Goal: Transaction & Acquisition: Purchase product/service

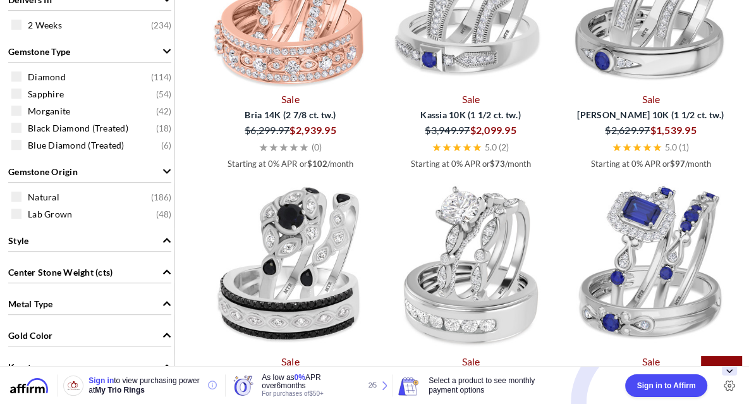
scroll to position [511, 0]
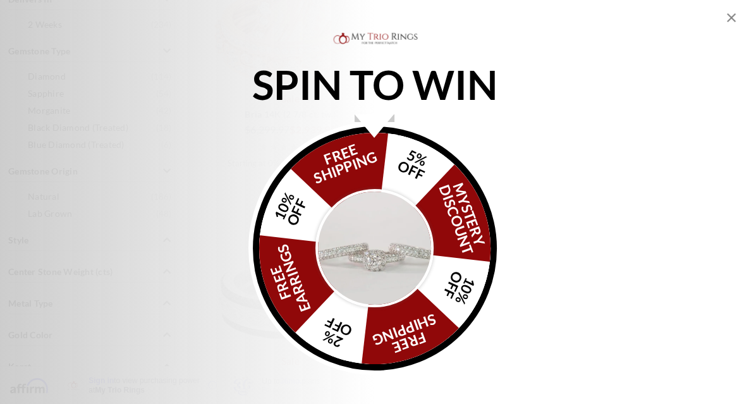
click at [730, 20] on icon "Close popup" at bounding box center [730, 17] width 15 height 15
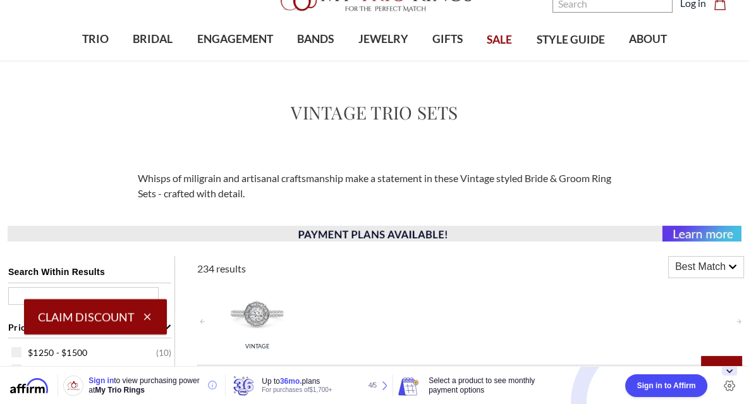
scroll to position [6, 0]
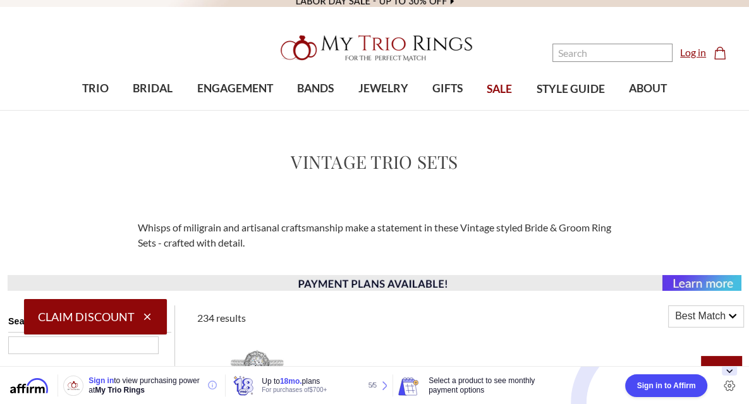
click at [696, 49] on link "Log in" at bounding box center [693, 52] width 26 height 15
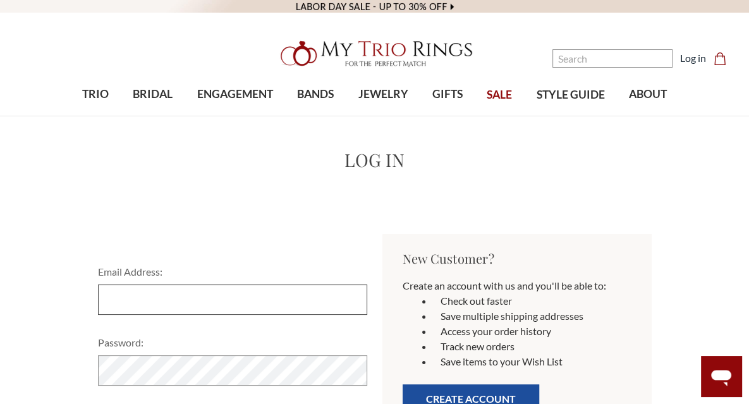
click at [214, 305] on input "Email Address:" at bounding box center [232, 299] width 269 height 30
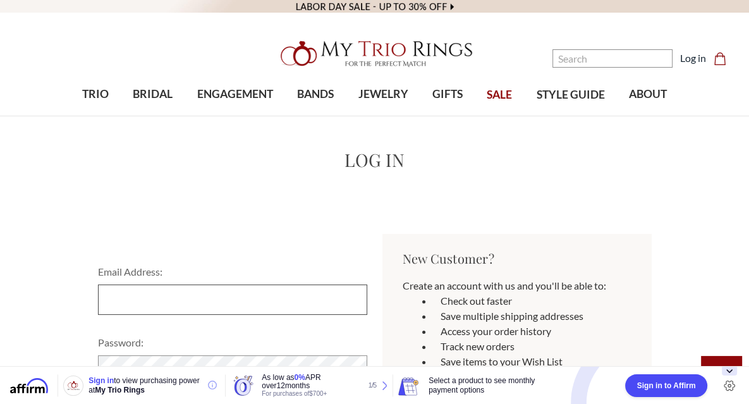
type input "amgoodner0526@gmail.com"
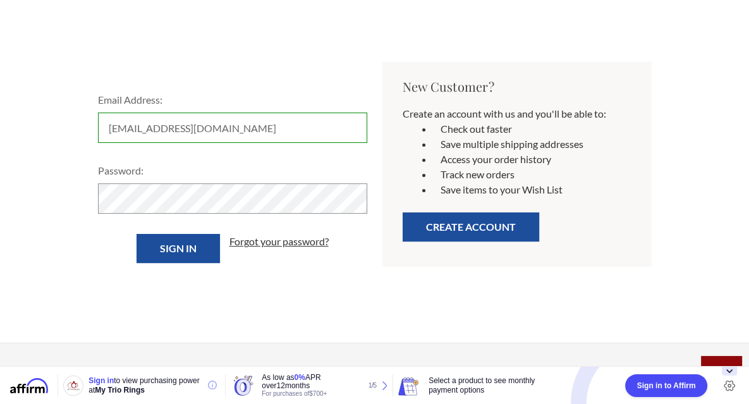
scroll to position [178, 0]
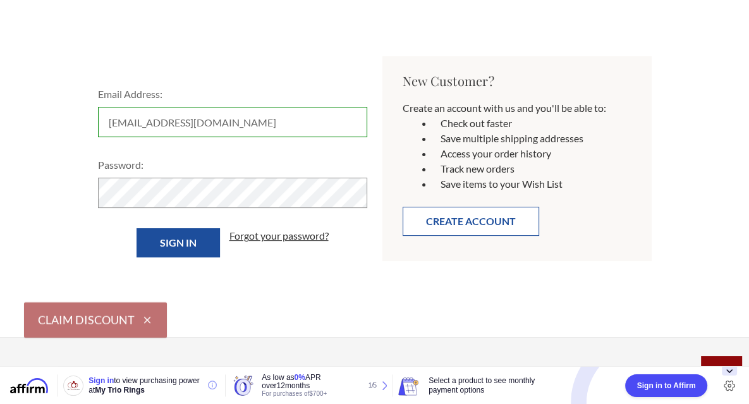
click at [466, 227] on button "Create Account" at bounding box center [470, 221] width 136 height 29
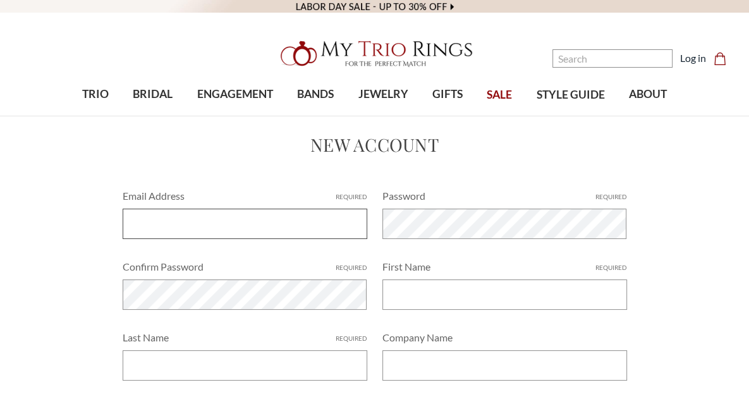
click at [254, 226] on input "Email Address Required" at bounding box center [245, 224] width 245 height 30
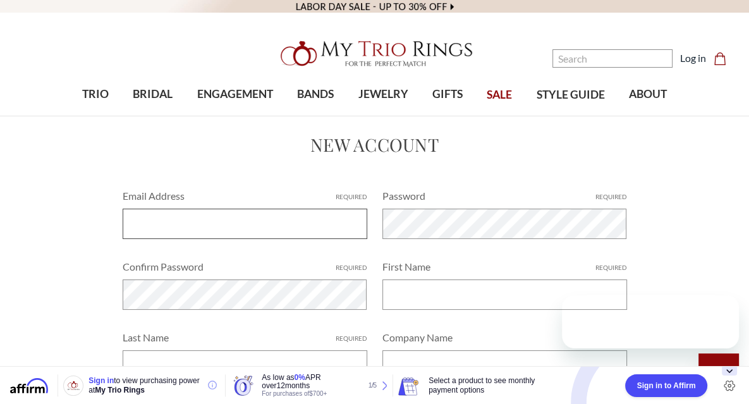
type input "amgoodner0526@gmail.com"
type input "Alisha"
type input "Goodner"
type input "4770 Columbia Road 1"
type input "Taylor"
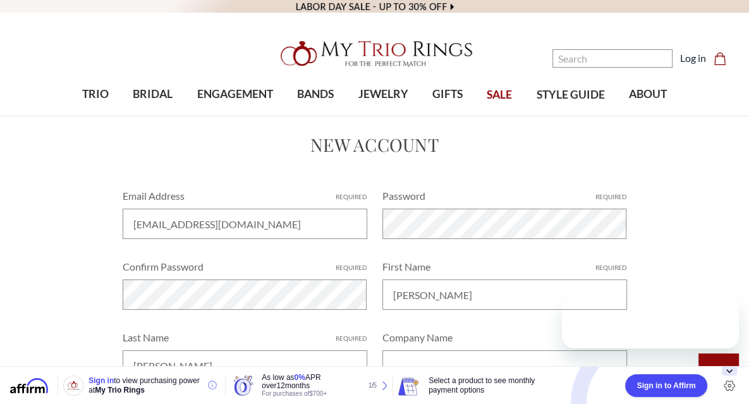
select select "United States"
type input "AR"
type input "71861"
type input "8709495998"
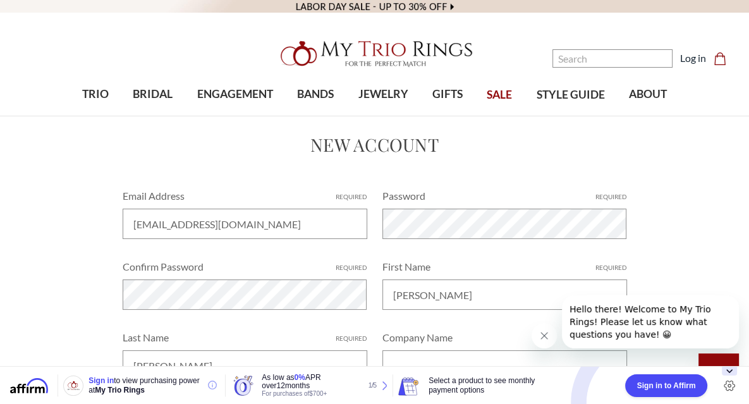
select select "Arkansas"
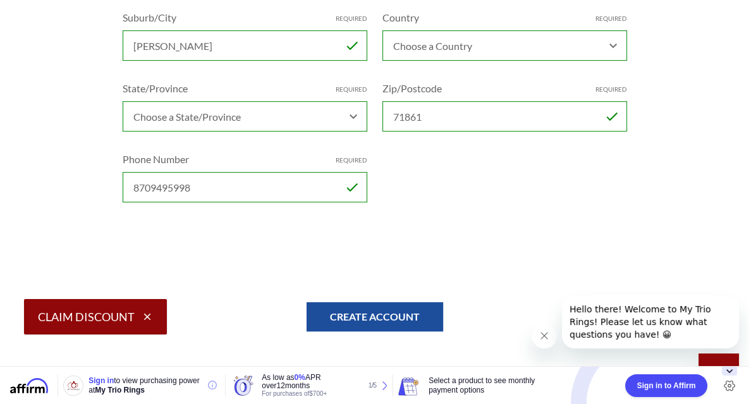
scroll to position [472, 0]
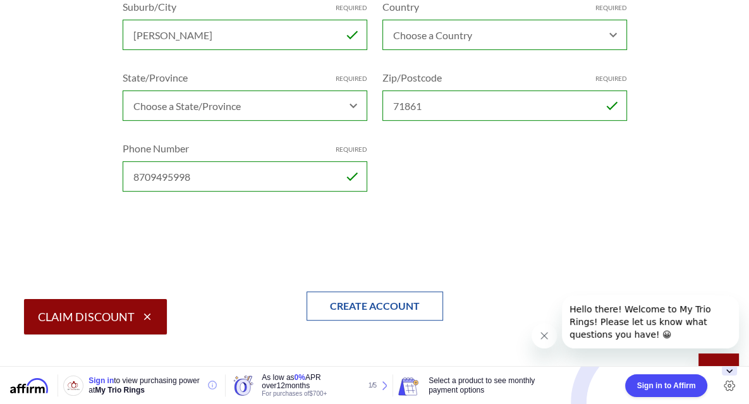
click at [349, 298] on input "Create Account" at bounding box center [374, 305] width 136 height 29
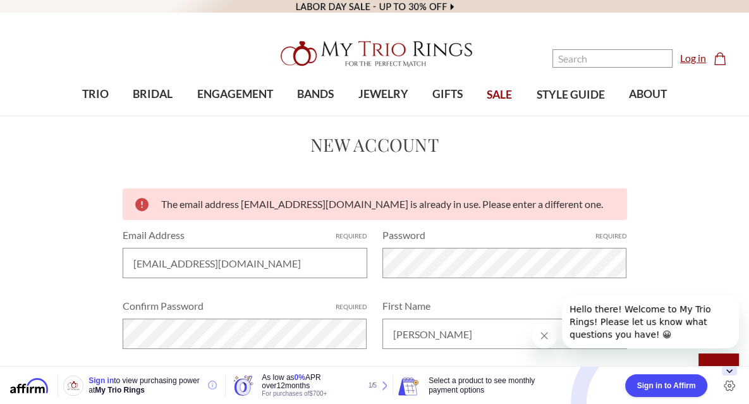
click at [687, 58] on link "Log in" at bounding box center [693, 58] width 26 height 15
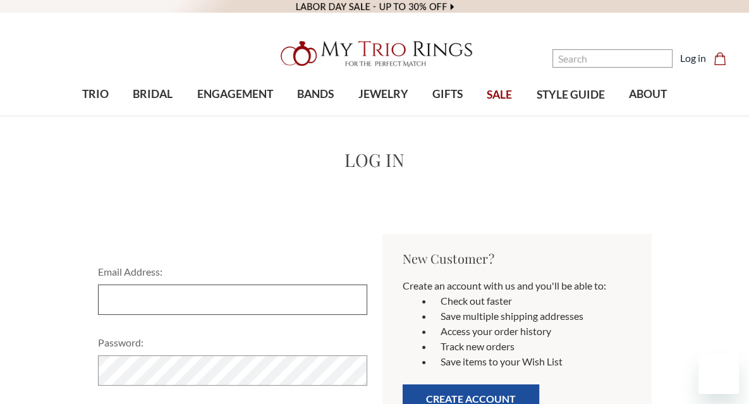
click at [164, 293] on input "Email Address:" at bounding box center [232, 299] width 269 height 30
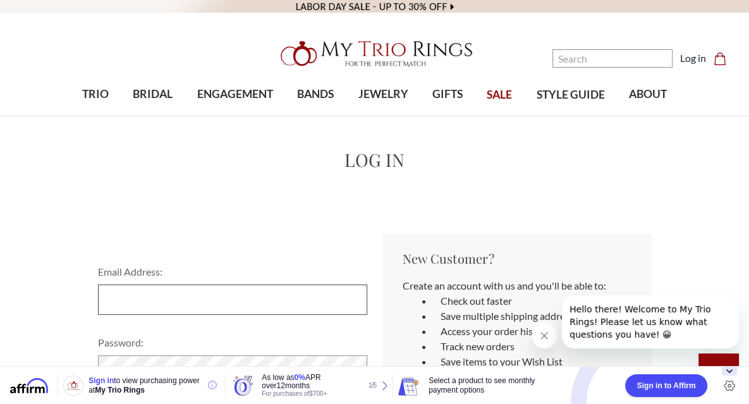
type input "[EMAIL_ADDRESS][DOMAIN_NAME]"
click at [540, 337] on icon "Close message from company" at bounding box center [544, 335] width 10 height 10
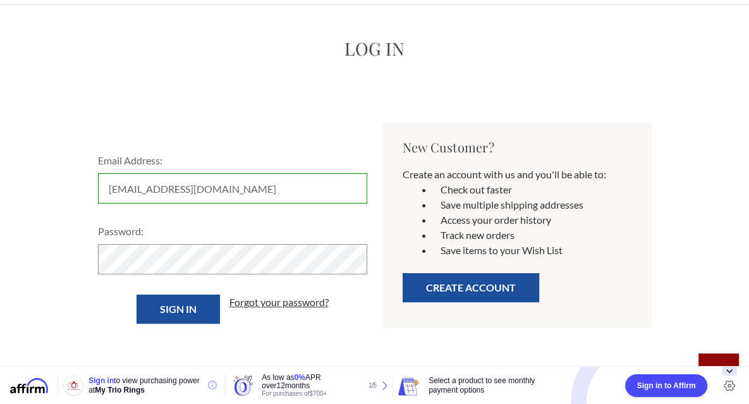
scroll to position [111, 0]
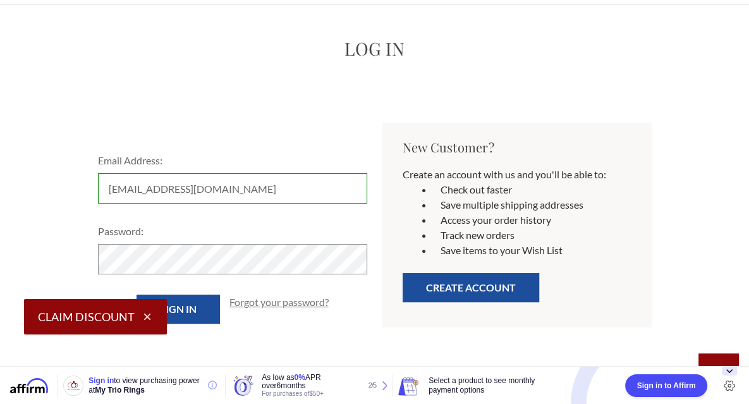
click at [284, 306] on link "Forgot your password?" at bounding box center [278, 301] width 99 height 15
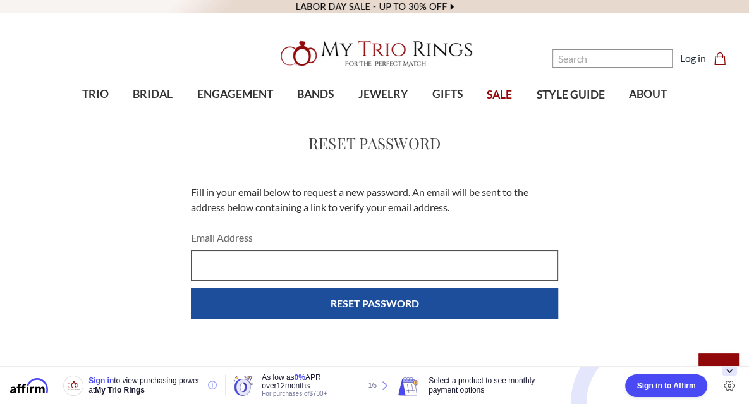
click at [271, 275] on input "Email Address" at bounding box center [374, 265] width 367 height 30
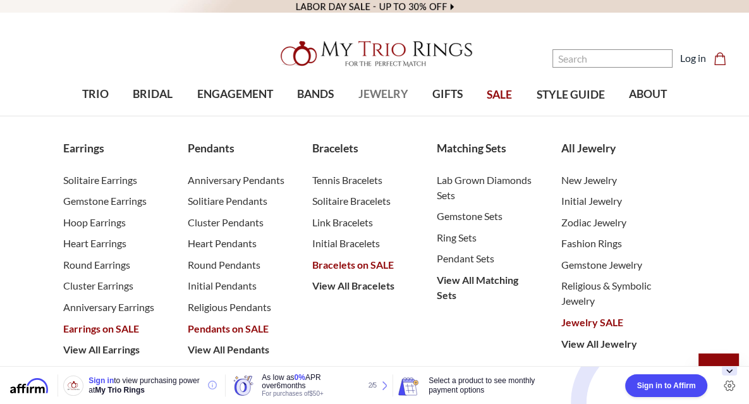
type input "[EMAIL_ADDRESS][DOMAIN_NAME]"
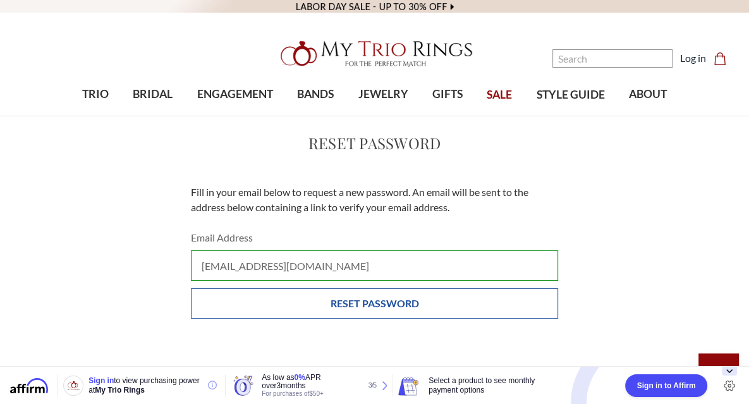
click at [378, 305] on input "Reset Password" at bounding box center [374, 303] width 367 height 30
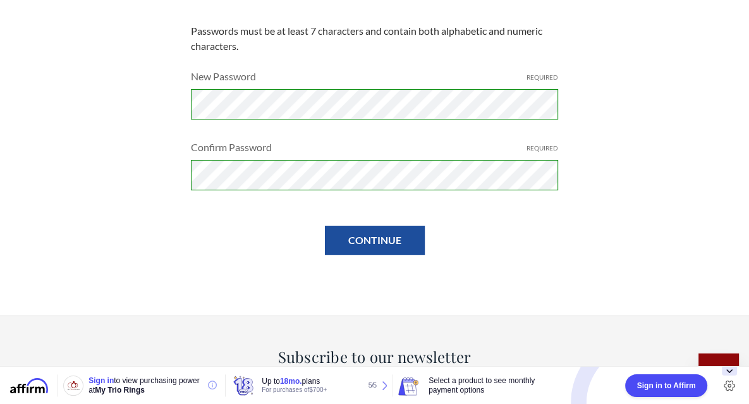
scroll to position [162, 0]
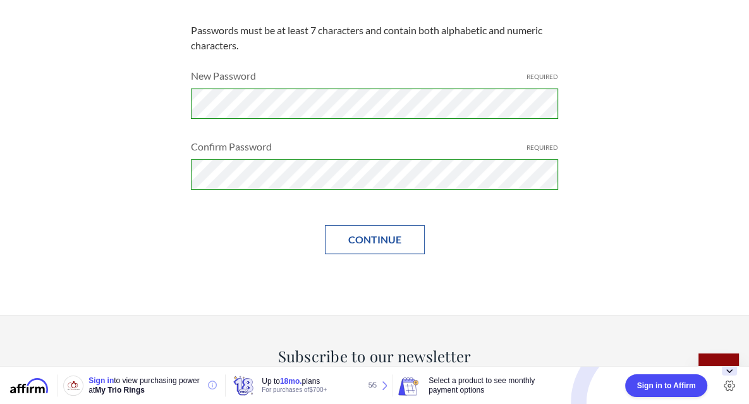
click at [383, 245] on input "Continue" at bounding box center [375, 239] width 100 height 29
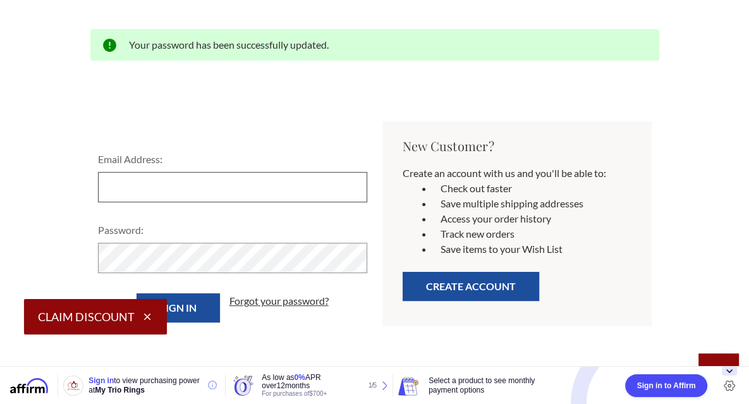
type input "[EMAIL_ADDRESS][DOMAIN_NAME]"
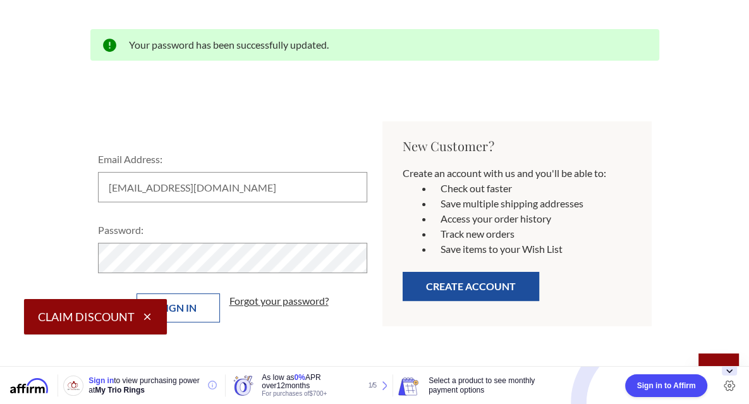
click at [200, 306] on input "Sign in" at bounding box center [177, 307] width 83 height 29
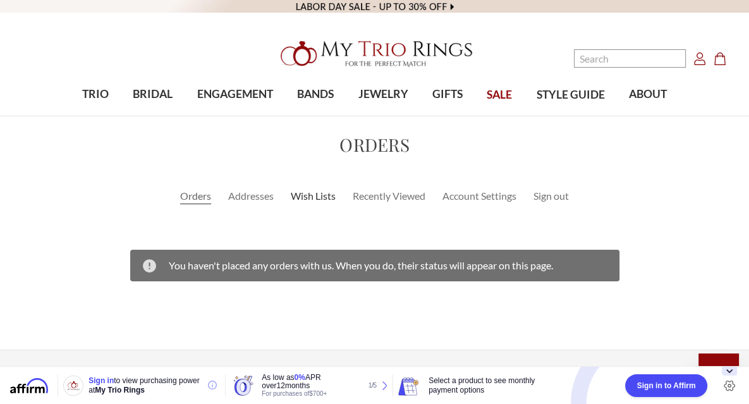
click at [303, 191] on link "Wish Lists" at bounding box center [313, 195] width 45 height 15
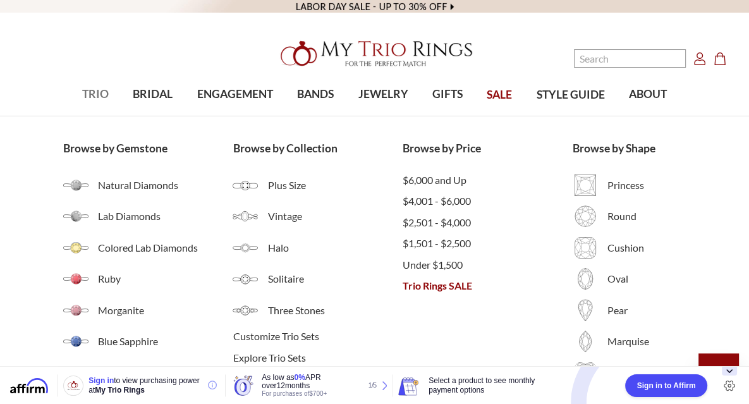
click at [87, 97] on span "TRIO" at bounding box center [95, 94] width 27 height 16
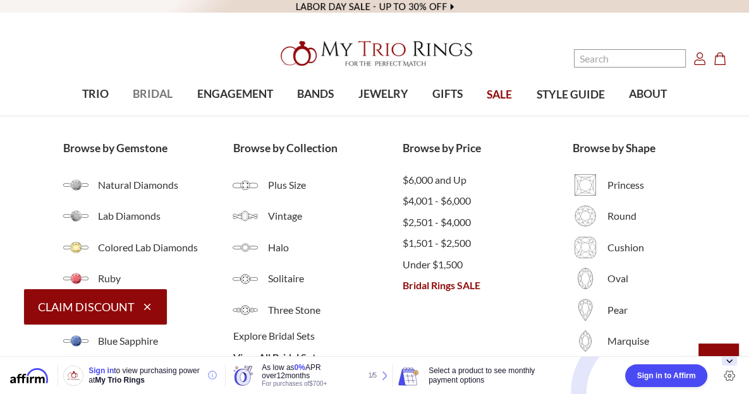
click at [147, 97] on span "BRIDAL" at bounding box center [153, 94] width 40 height 16
click at [96, 103] on link "TRIO" at bounding box center [95, 94] width 51 height 41
click at [97, 102] on span "TRIO" at bounding box center [95, 94] width 27 height 16
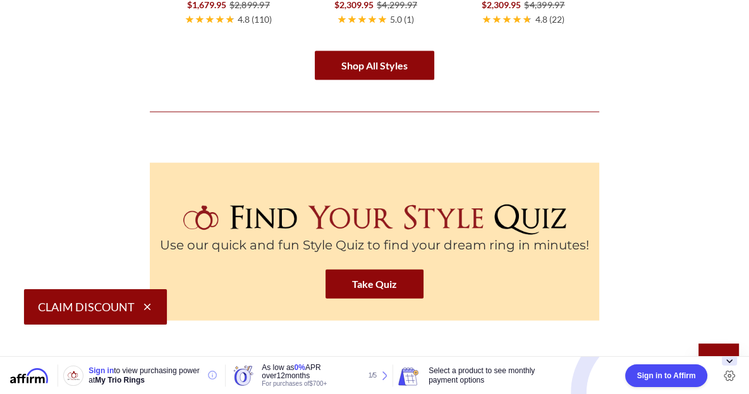
scroll to position [2112, 0]
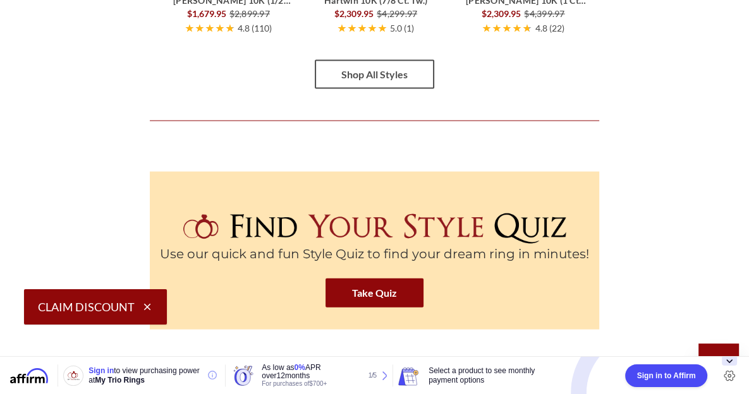
click at [432, 74] on link "Shop All Styles" at bounding box center [374, 74] width 119 height 29
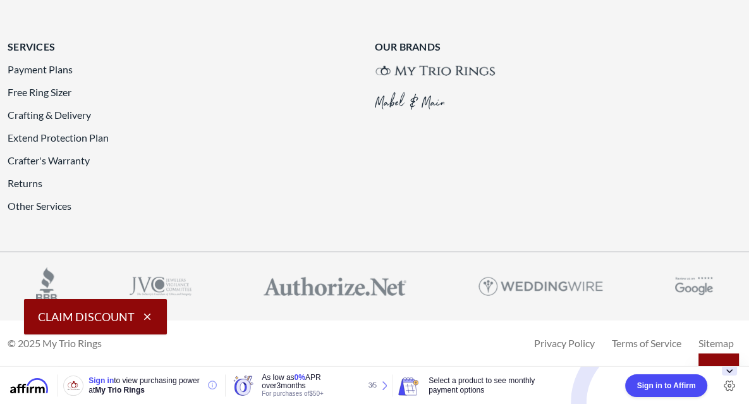
scroll to position [3080, 0]
select select "US"
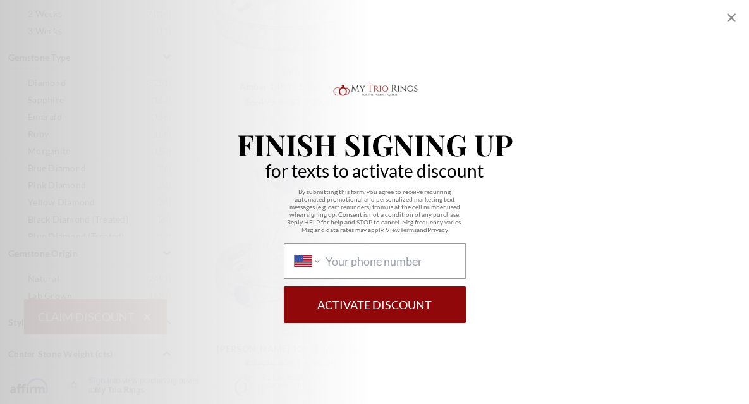
scroll to position [761, 0]
click at [730, 21] on icon "Close popup" at bounding box center [730, 17] width 15 height 15
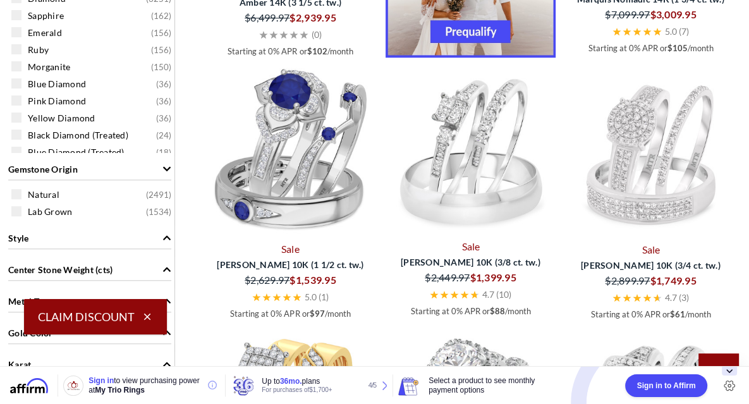
scroll to position [843, 0]
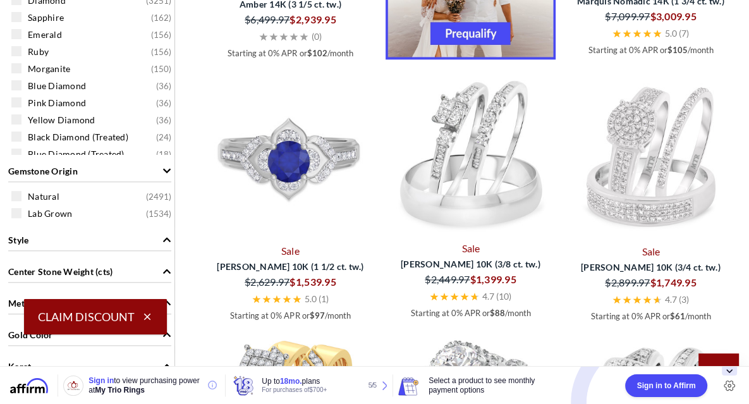
click at [307, 206] on img at bounding box center [290, 155] width 170 height 170
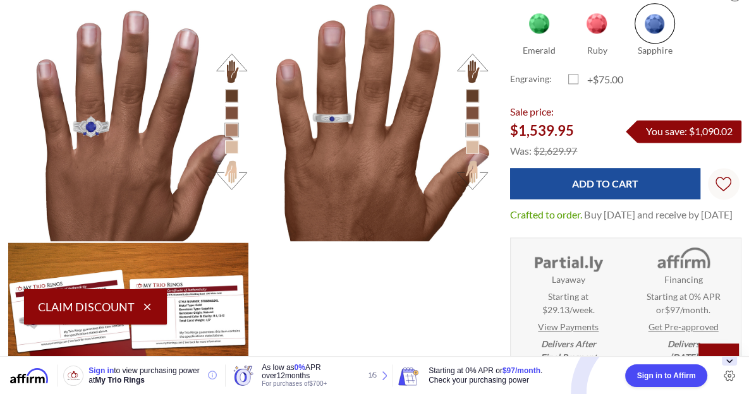
scroll to position [1286, 0]
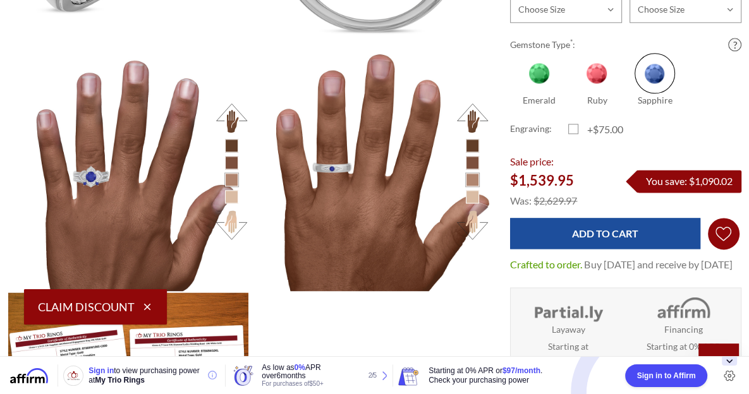
click at [720, 227] on use "Wish Lists" at bounding box center [723, 234] width 16 height 14
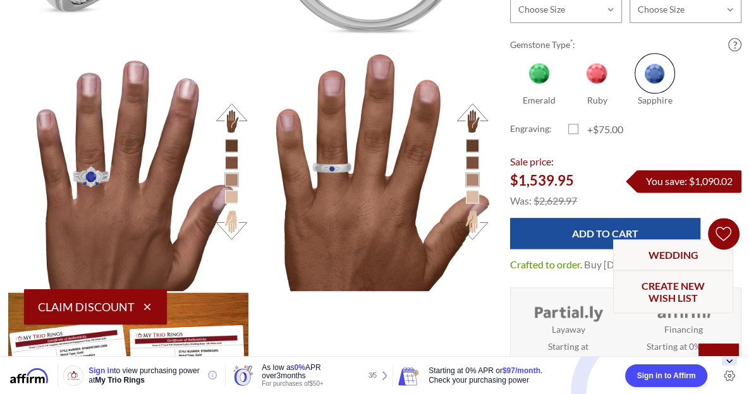
click at [720, 214] on icon "Wish Lists Wish Lists" at bounding box center [723, 233] width 16 height 95
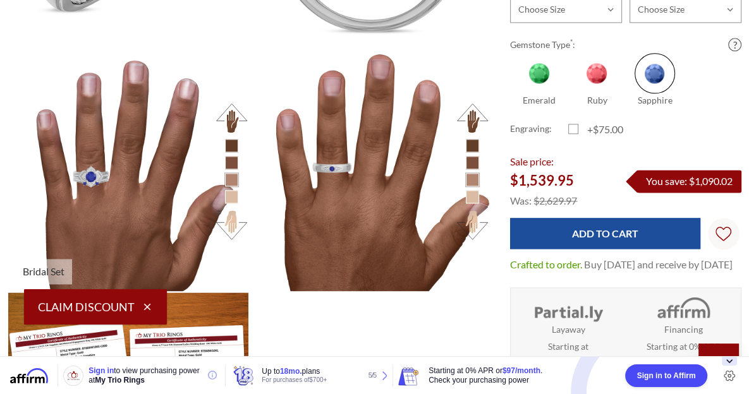
click at [230, 195] on li at bounding box center [231, 196] width 13 height 13
click at [229, 191] on li at bounding box center [231, 196] width 13 height 13
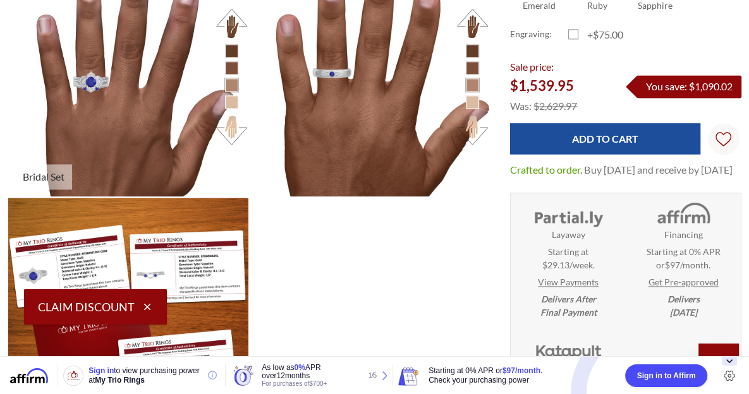
scroll to position [1358, 0]
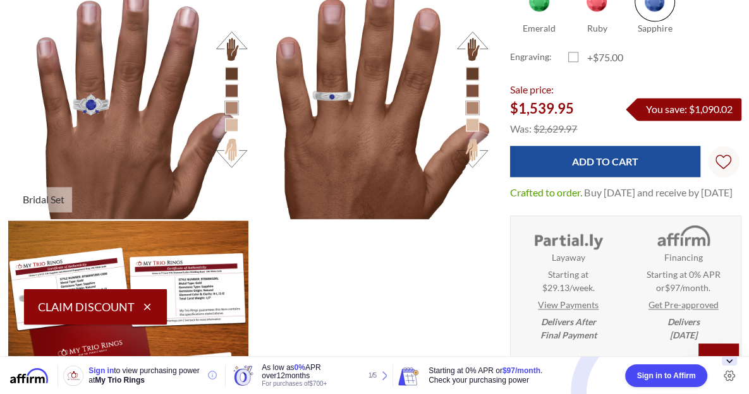
click at [230, 152] on button at bounding box center [231, 152] width 35 height 35
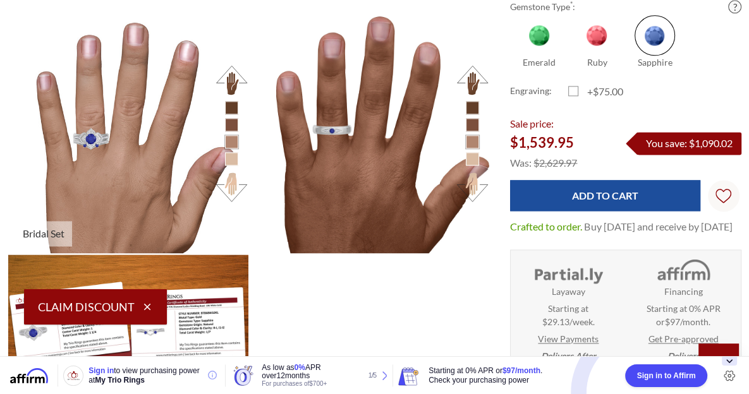
scroll to position [1324, 0]
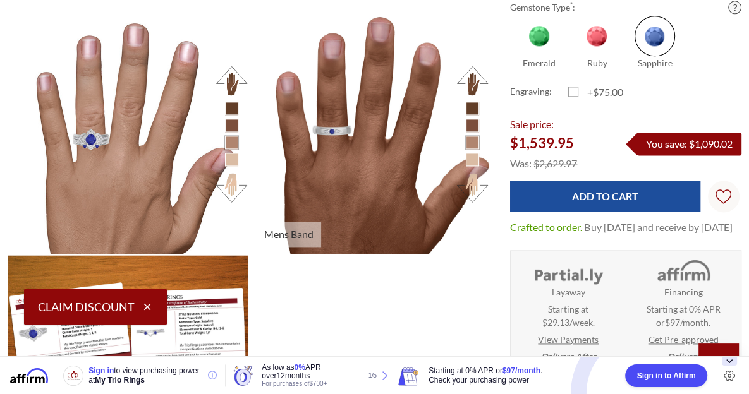
click at [473, 189] on button at bounding box center [472, 187] width 35 height 35
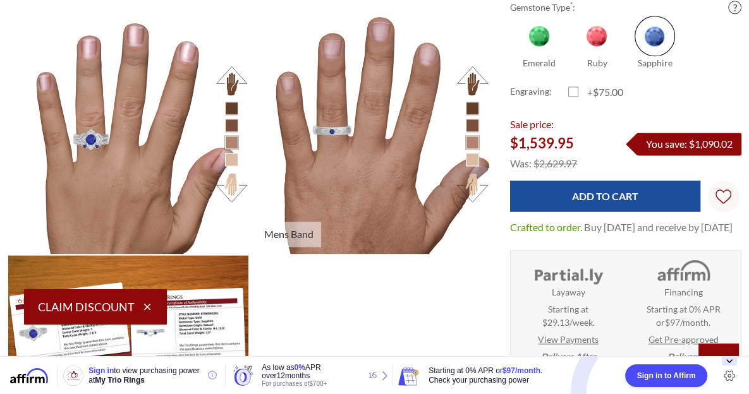
click at [476, 75] on button at bounding box center [472, 80] width 35 height 35
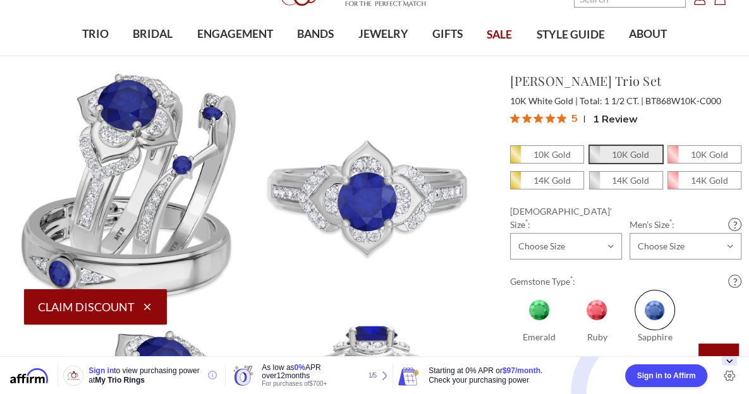
scroll to position [64, 0]
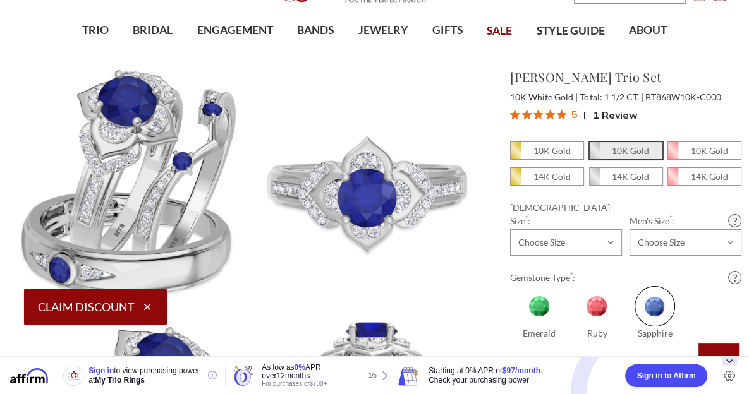
select select "US"
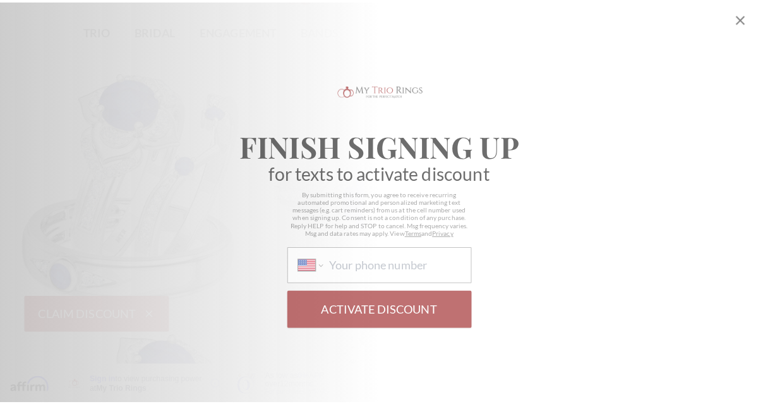
scroll to position [0, 0]
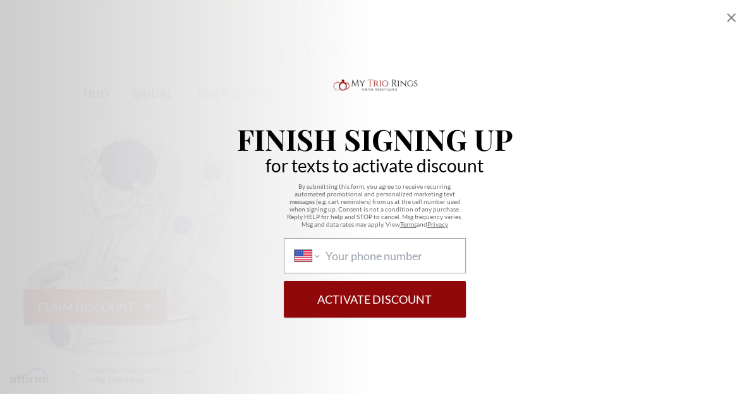
click at [732, 18] on icon "Close popup" at bounding box center [730, 17] width 15 height 15
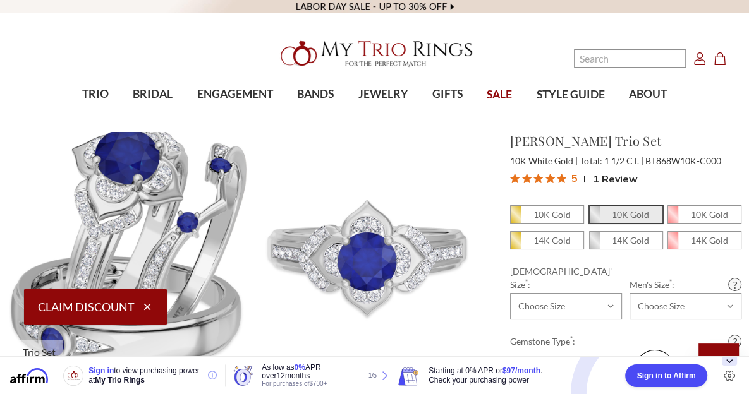
drag, startPoint x: 302, startPoint y: 233, endPoint x: 183, endPoint y: 234, distance: 118.8
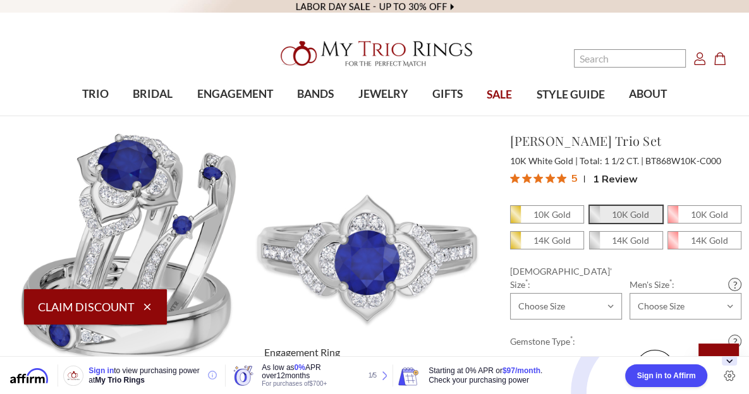
click at [286, 193] on img at bounding box center [370, 252] width 264 height 264
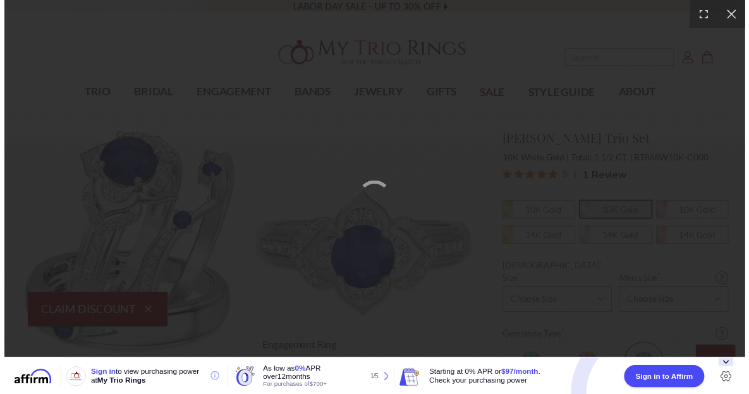
scroll to position [11, 11]
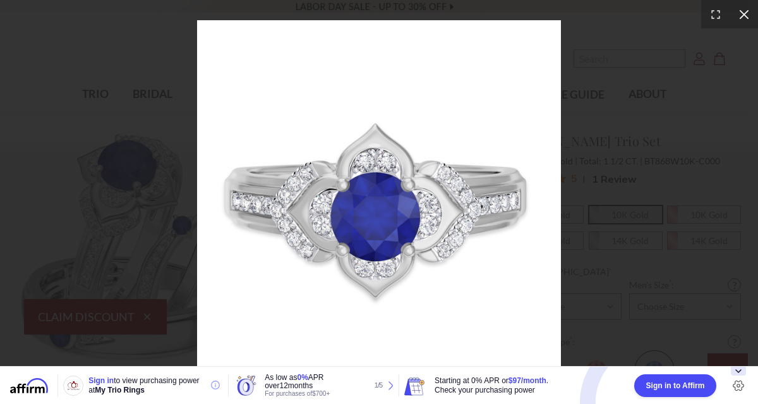
click at [748, 14] on div at bounding box center [744, 14] width 28 height 28
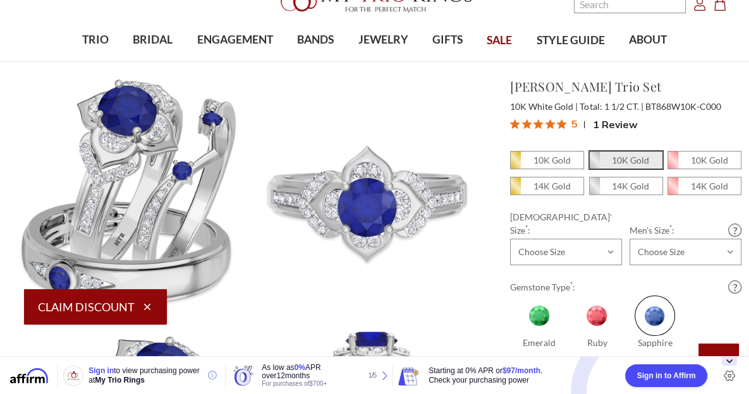
scroll to position [52, 0]
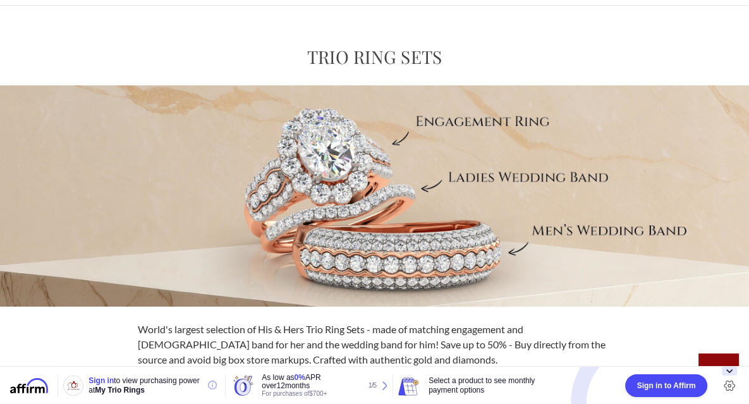
click at [255, 49] on div "Home Trio Ring Sets Trio Ring Sets" at bounding box center [374, 164] width 749 height 286
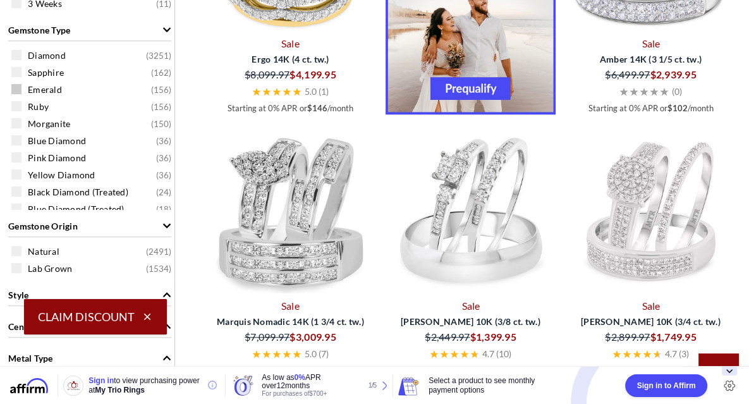
click at [15, 87] on span at bounding box center [16, 89] width 10 height 10
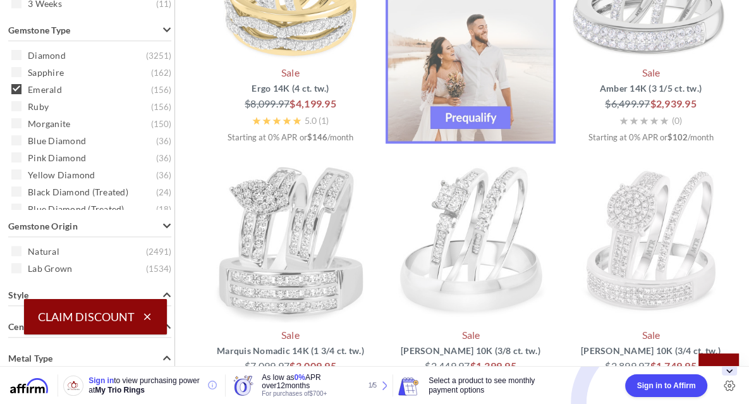
scroll to position [518, 0]
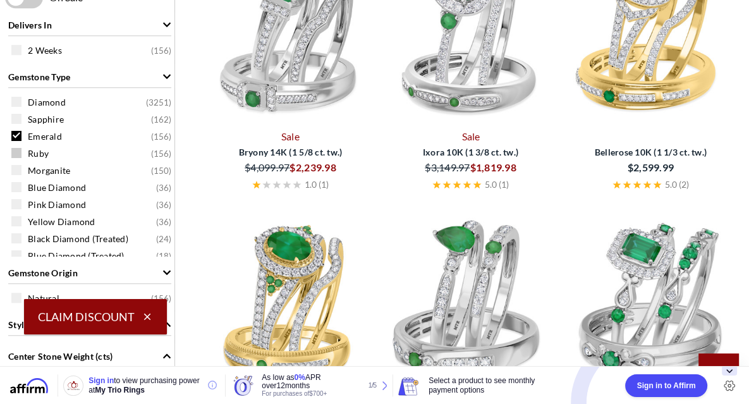
click at [28, 152] on span "Ruby" at bounding box center [38, 153] width 21 height 13
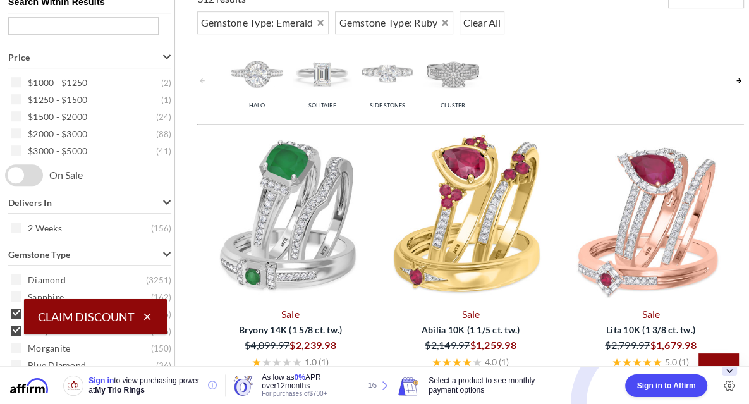
scroll to position [743, 0]
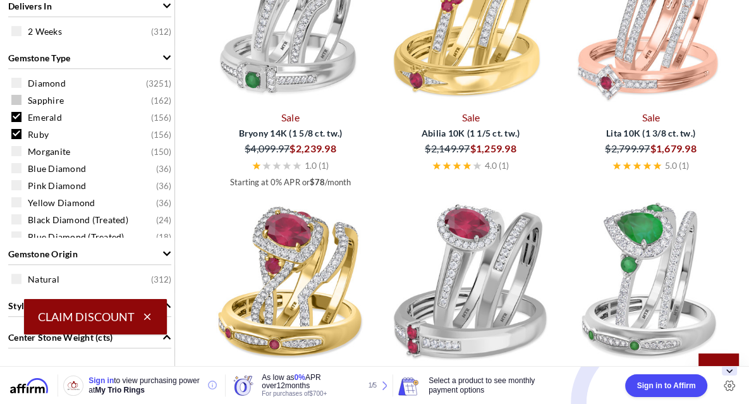
click at [15, 97] on span at bounding box center [16, 100] width 10 height 10
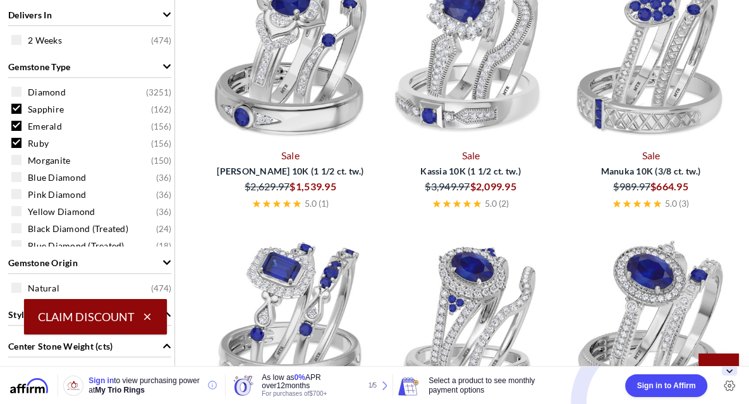
click at [17, 128] on span at bounding box center [16, 126] width 10 height 10
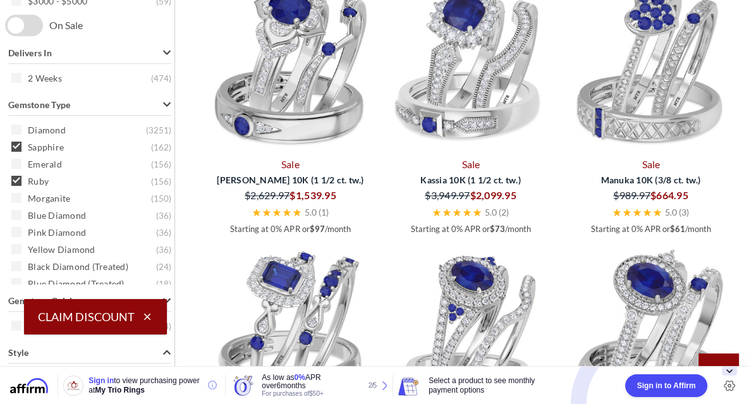
click at [18, 181] on span at bounding box center [16, 181] width 10 height 10
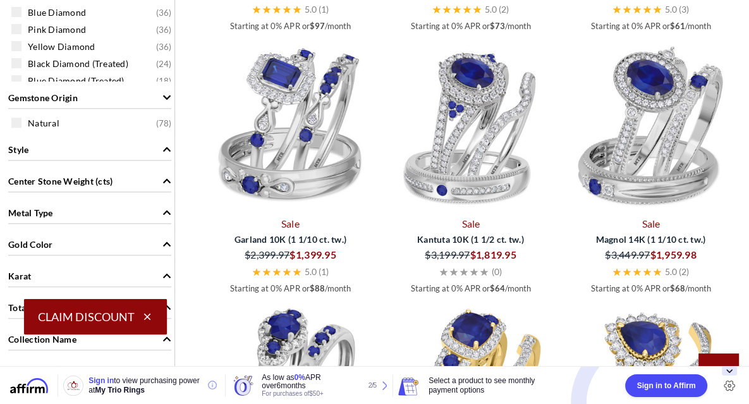
scroll to position [899, 0]
click at [277, 170] on img at bounding box center [290, 127] width 170 height 170
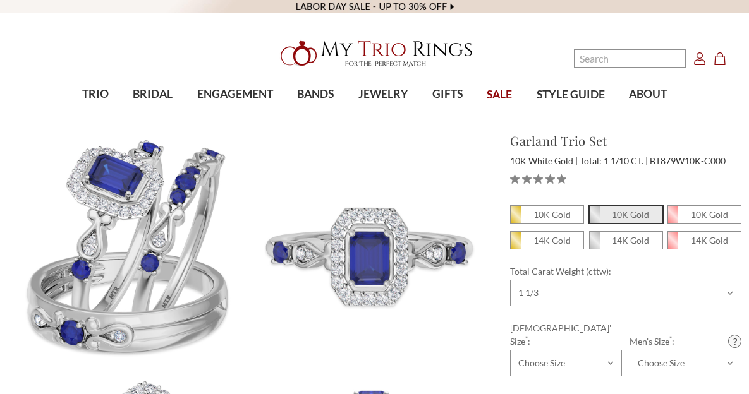
select select "18367499"
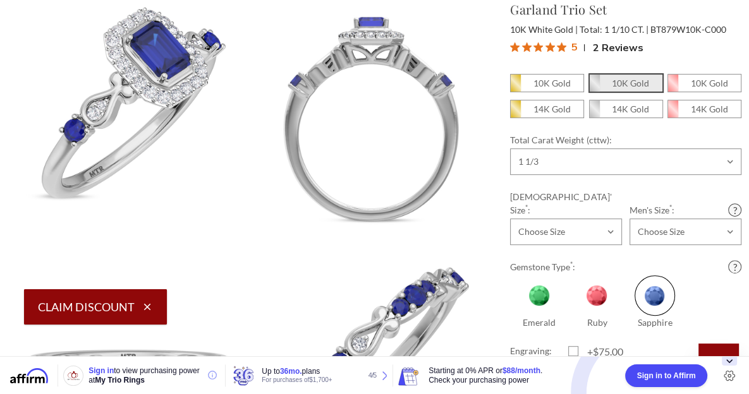
scroll to position [429, 0]
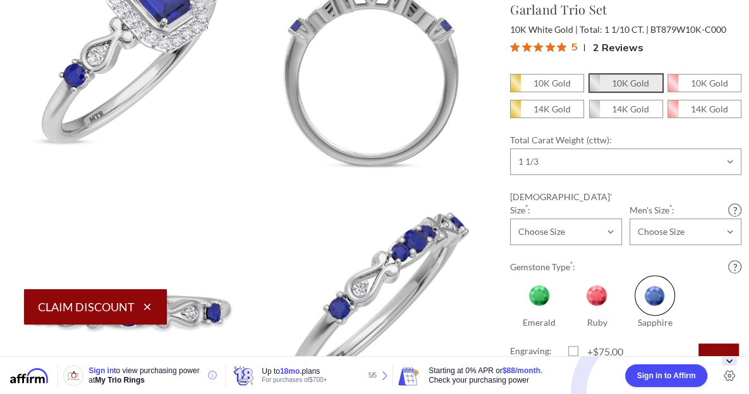
click at [148, 308] on icon "button" at bounding box center [147, 306] width 11 height 11
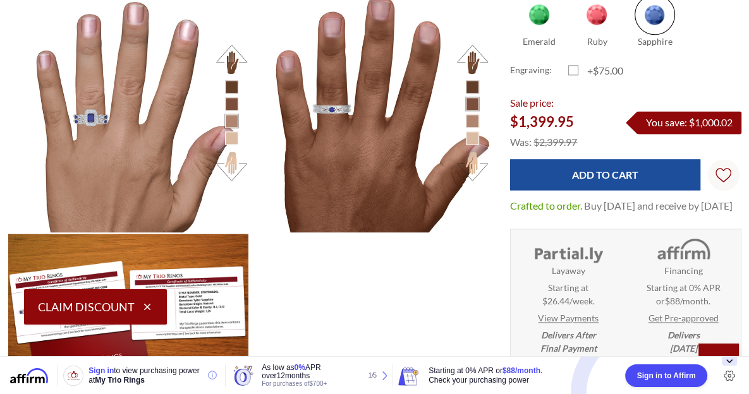
scroll to position [1349, 0]
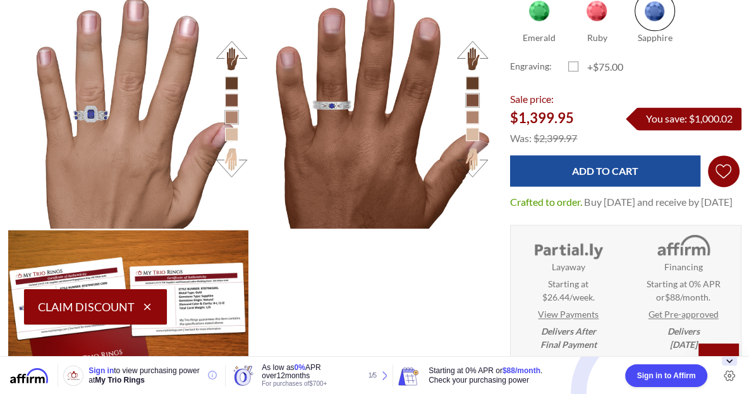
click at [722, 152] on icon "Wish Lists Wish Lists" at bounding box center [723, 171] width 16 height 95
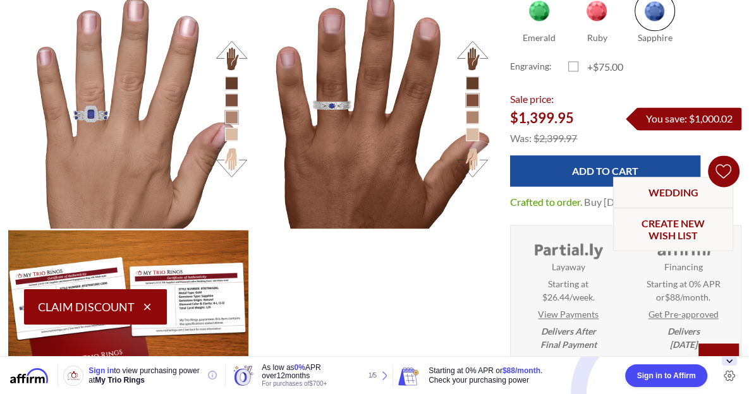
click at [722, 152] on icon "Wish Lists Wish Lists" at bounding box center [723, 171] width 16 height 95
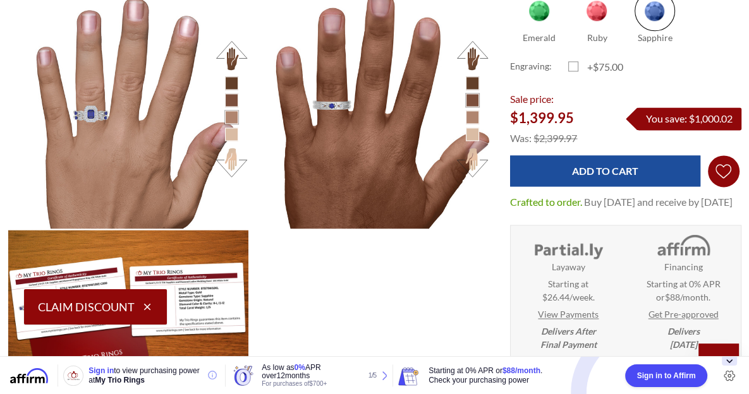
click at [722, 152] on icon "Wish Lists Wish Lists" at bounding box center [723, 171] width 16 height 95
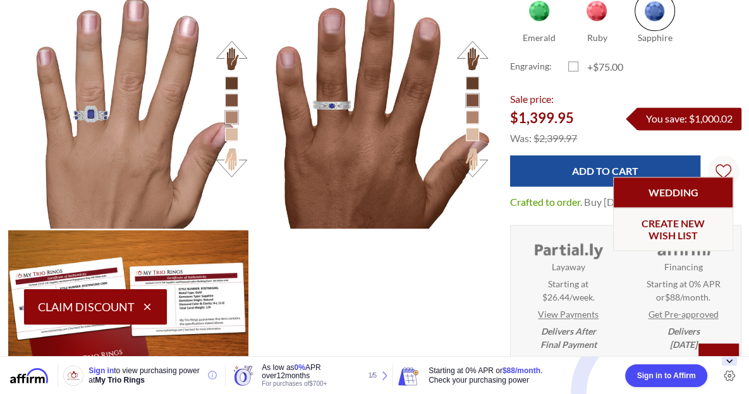
click at [690, 193] on link "Wedding" at bounding box center [673, 192] width 120 height 31
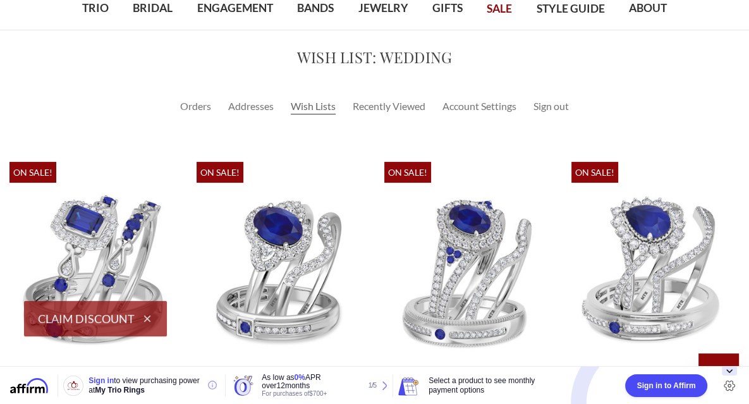
scroll to position [87, 0]
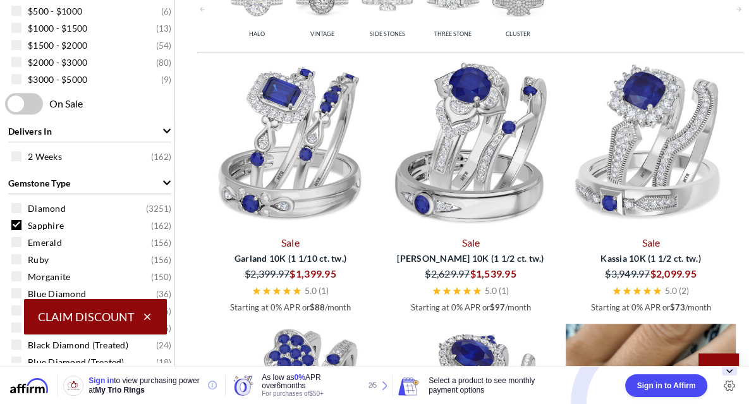
scroll to position [617, 0]
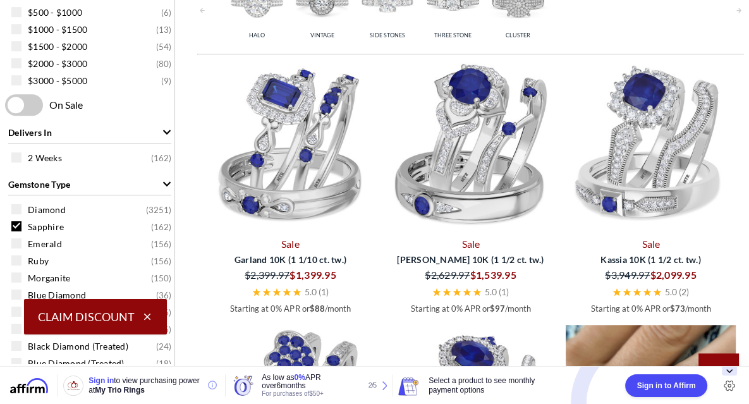
click at [491, 138] on img at bounding box center [470, 148] width 170 height 170
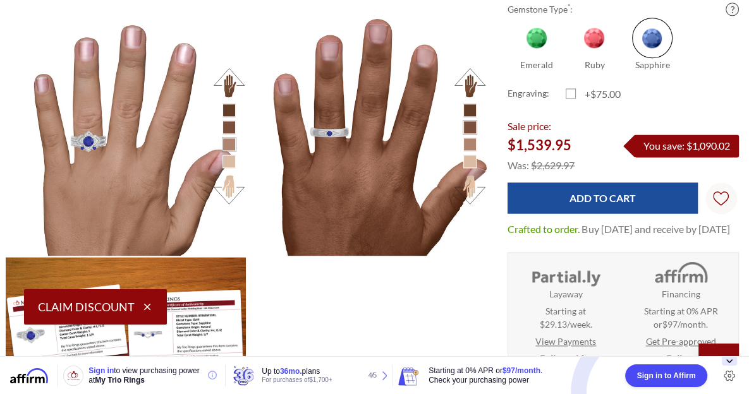
scroll to position [1314, 3]
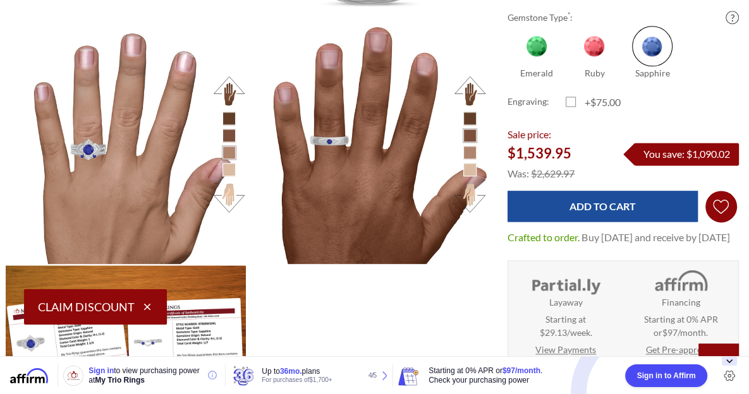
click at [719, 200] on use "Wish Lists" at bounding box center [721, 207] width 16 height 14
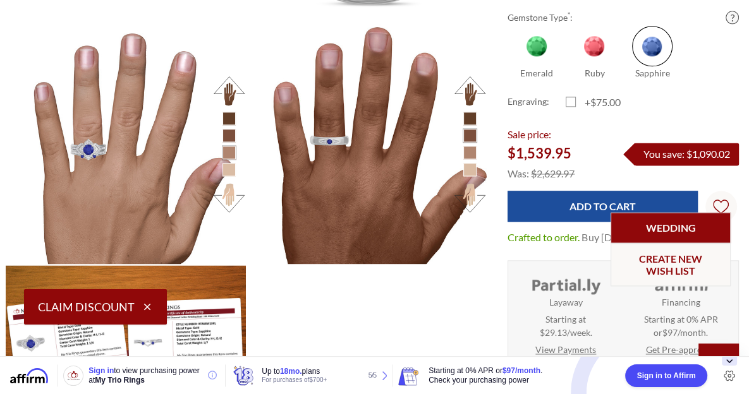
click at [684, 224] on link "Wedding" at bounding box center [670, 228] width 120 height 31
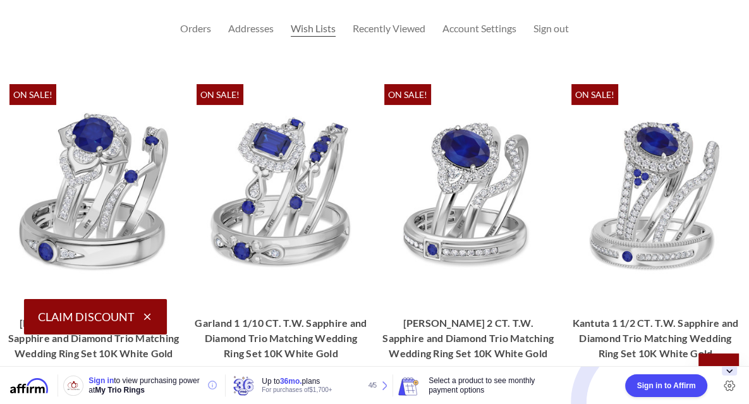
scroll to position [191, 0]
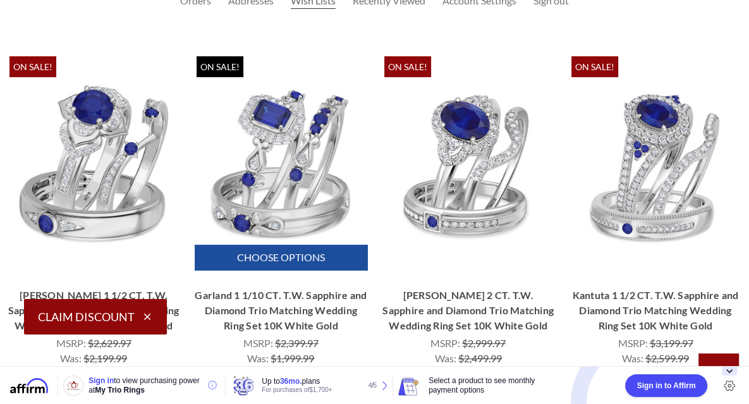
click at [298, 143] on img "Garland 1 1/10 CT. T.W. Sapphire and Diamond Trio Matching Wedding Ring Set 10K…" at bounding box center [281, 167] width 167 height 167
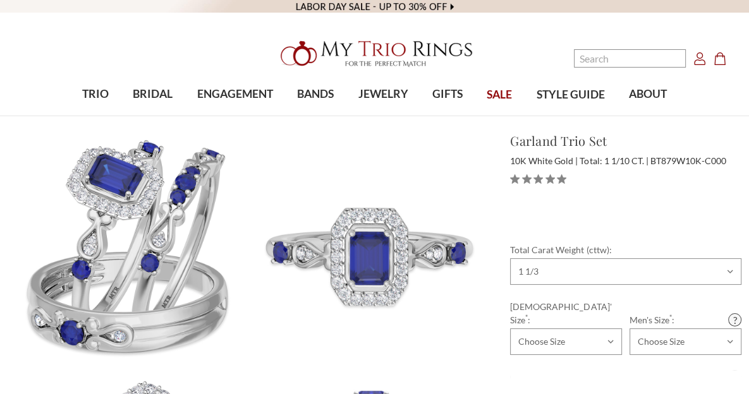
select select "18367499"
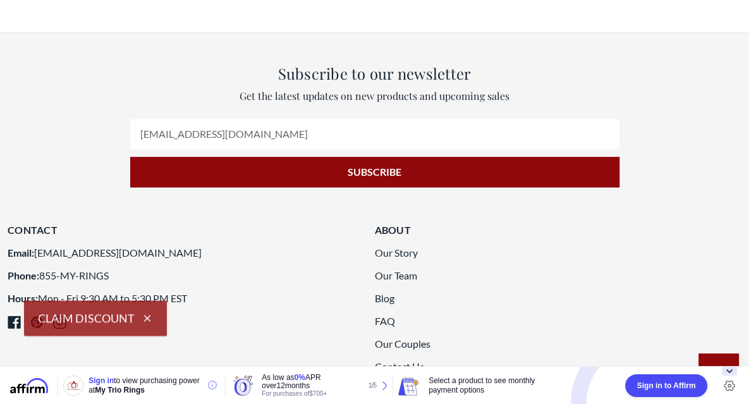
scroll to position [1140, 0]
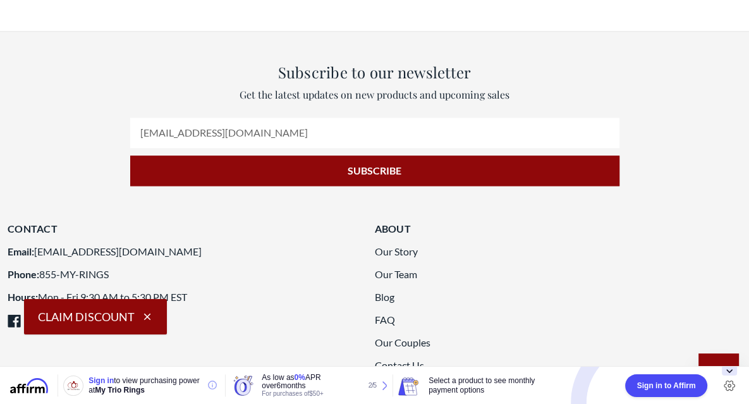
click at [145, 318] on icon "button" at bounding box center [147, 316] width 7 height 7
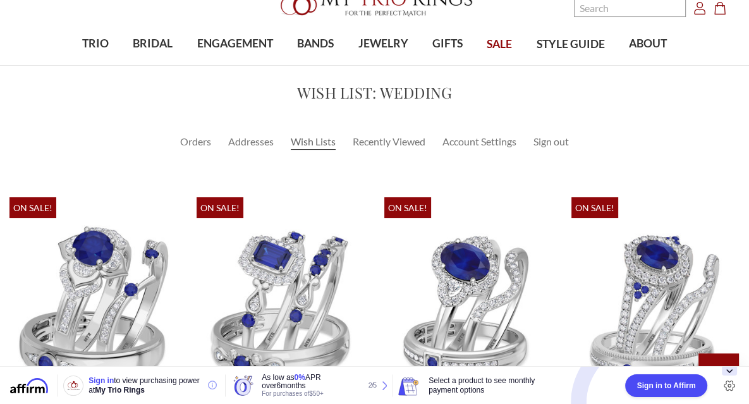
scroll to position [0, 0]
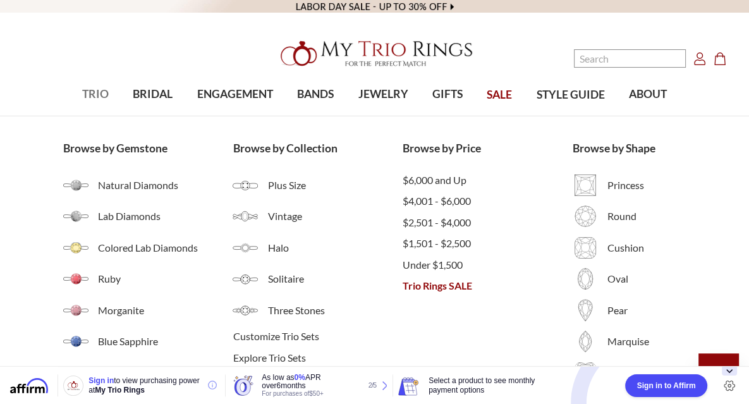
click at [91, 96] on span "TRIO" at bounding box center [95, 94] width 27 height 16
click at [139, 339] on span "Blue Sapphire" at bounding box center [165, 341] width 135 height 15
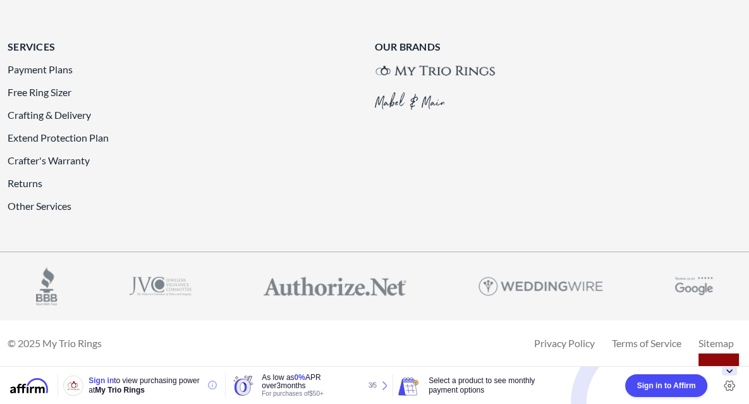
scroll to position [3123, 0]
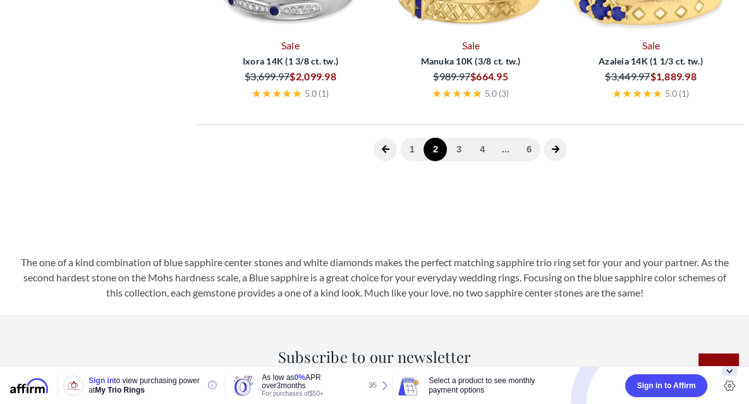
scroll to position [495, 0]
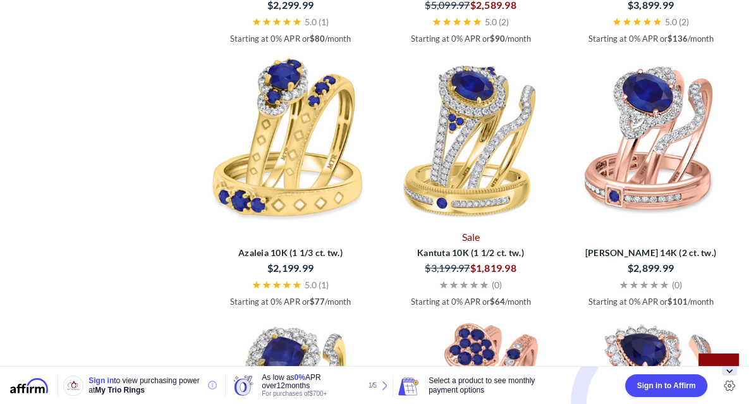
scroll to position [1881, 0]
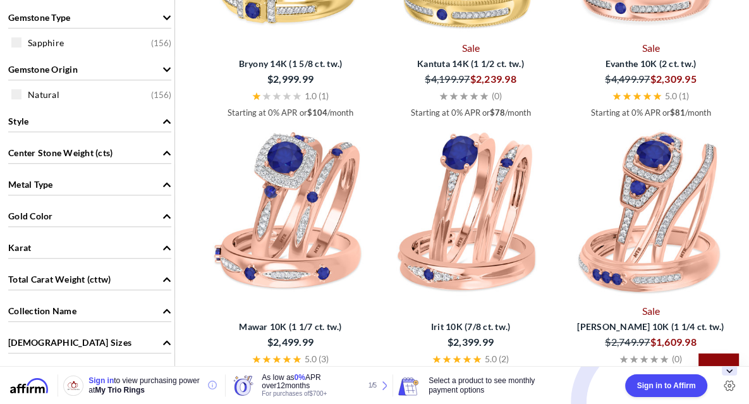
scroll to position [769, 0]
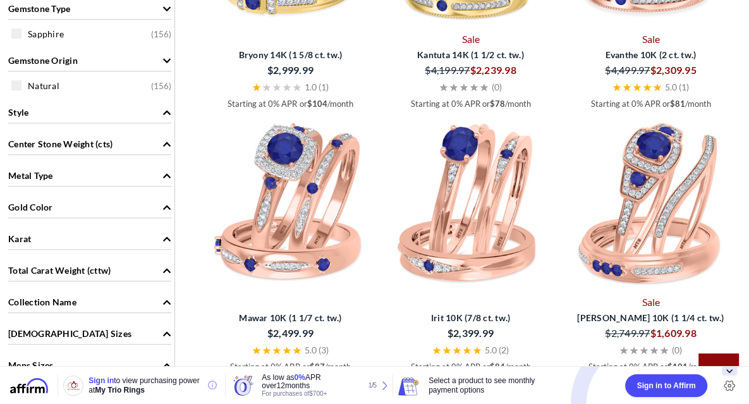
click at [169, 172] on icon "Metal Type" at bounding box center [166, 175] width 9 height 9
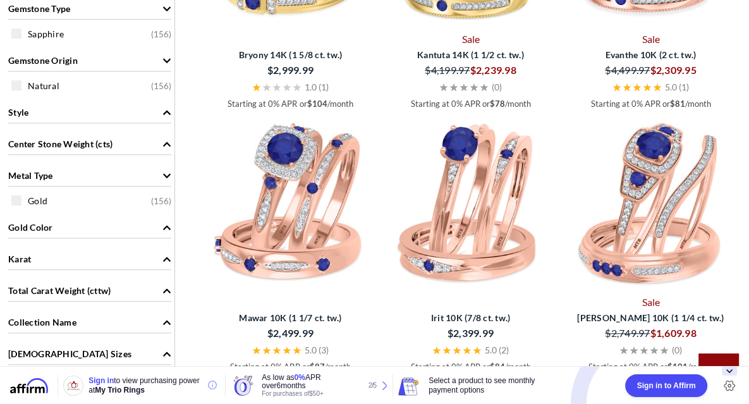
click at [167, 225] on icon "Gold Color" at bounding box center [167, 227] width 8 height 4
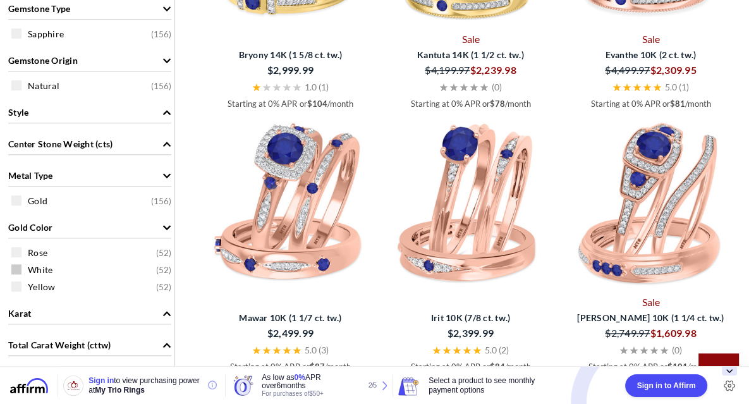
click at [47, 265] on span "White" at bounding box center [40, 269] width 25 height 13
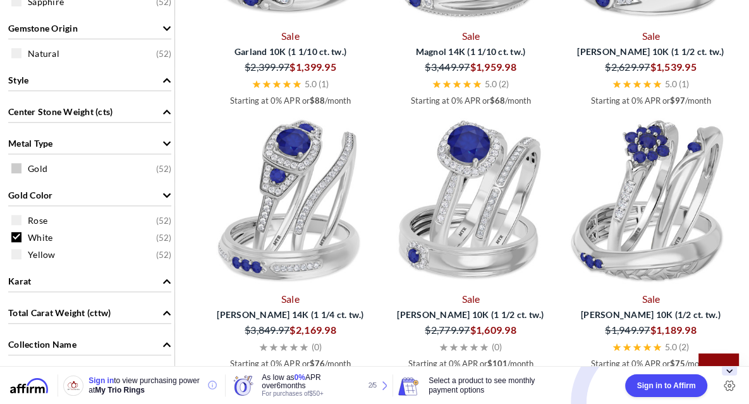
click at [16, 169] on span at bounding box center [16, 168] width 10 height 10
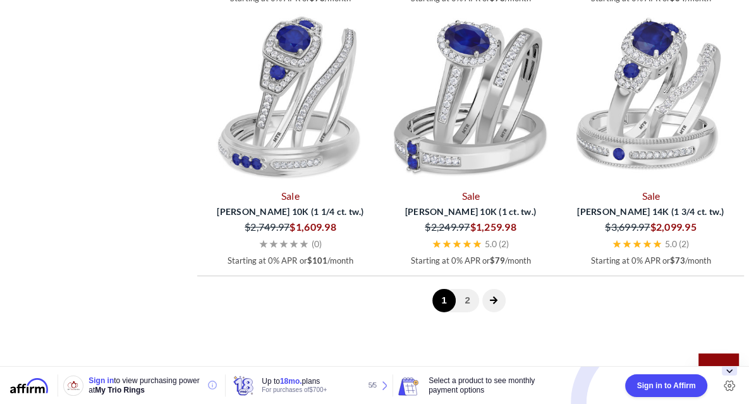
scroll to position [3005, 0]
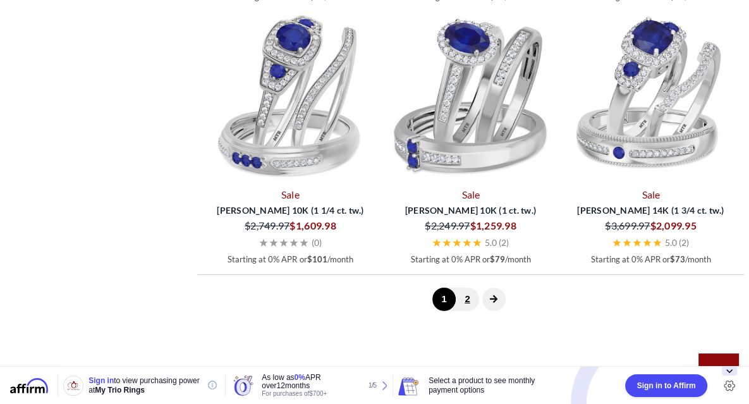
click at [469, 294] on link "2" at bounding box center [467, 298] width 23 height 23
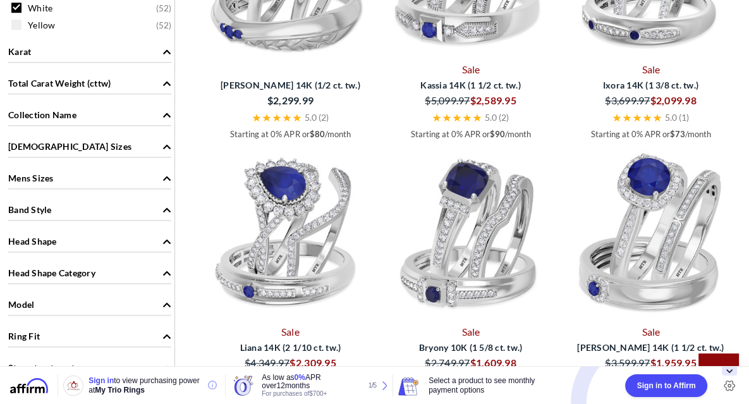
scroll to position [1032, 0]
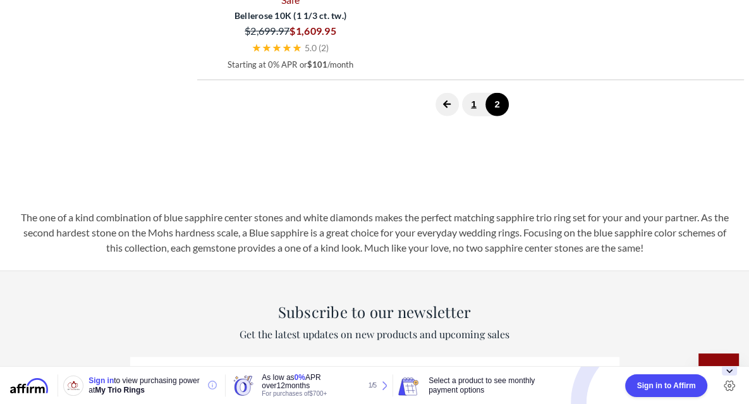
click at [473, 116] on link "1" at bounding box center [473, 104] width 23 height 23
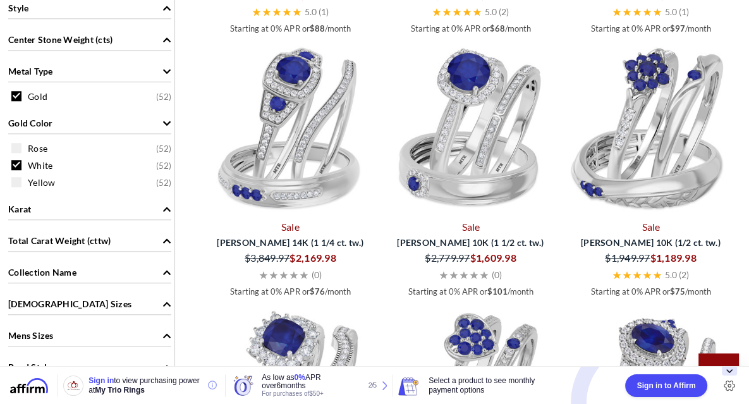
scroll to position [873, 0]
click at [325, 168] on img at bounding box center [290, 130] width 170 height 170
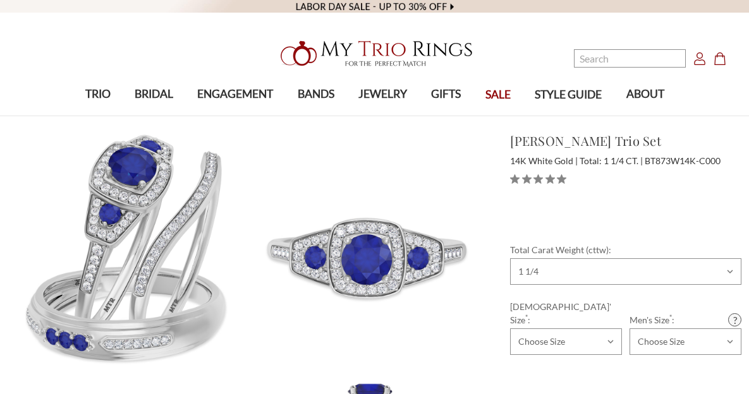
select select "18414648"
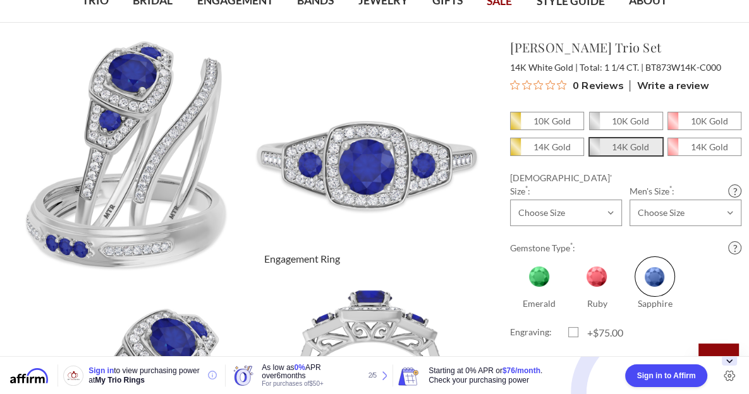
click at [428, 238] on img at bounding box center [370, 159] width 264 height 264
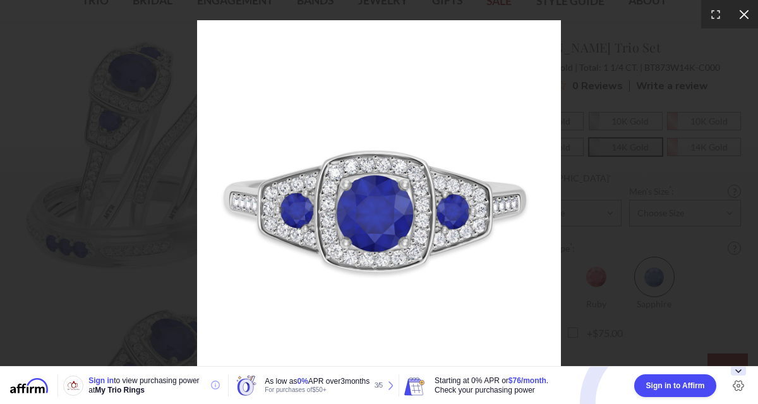
click at [747, 14] on icon at bounding box center [744, 14] width 13 height 13
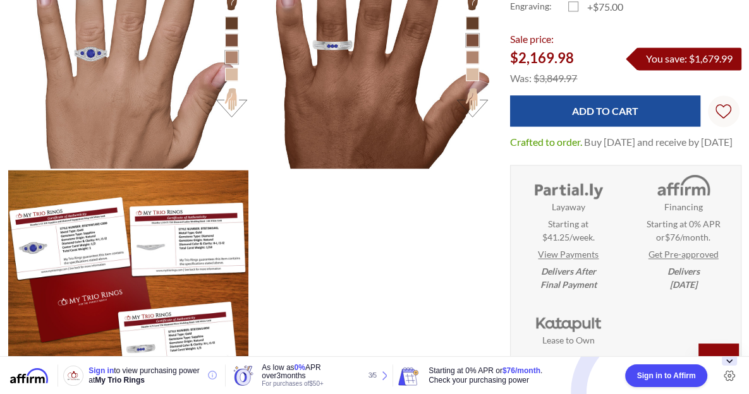
scroll to position [1420, 0]
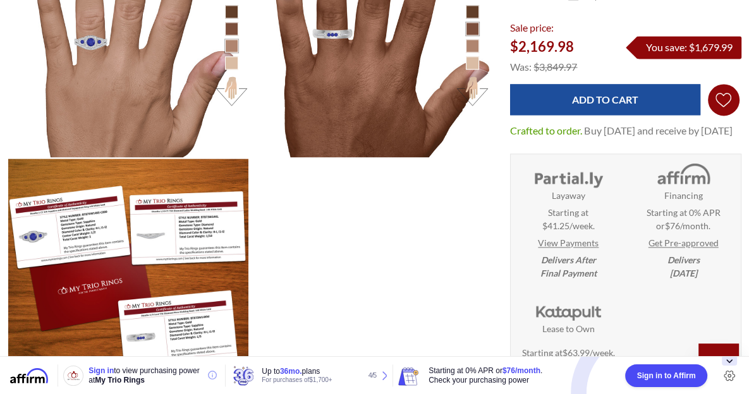
click at [725, 82] on icon "Wish Lists Wish Lists" at bounding box center [723, 99] width 16 height 95
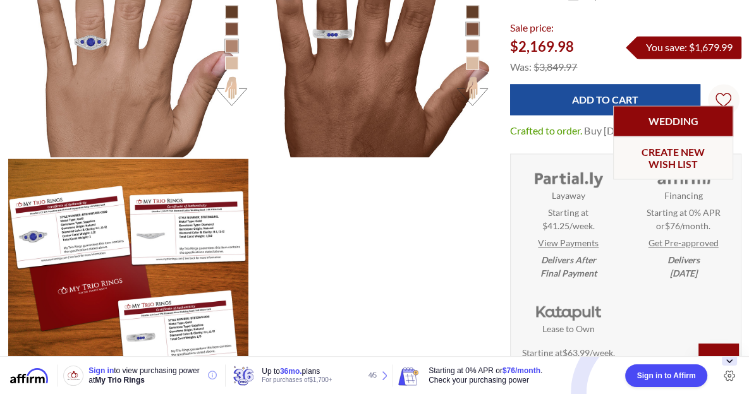
click at [692, 121] on link "Wedding" at bounding box center [673, 121] width 120 height 31
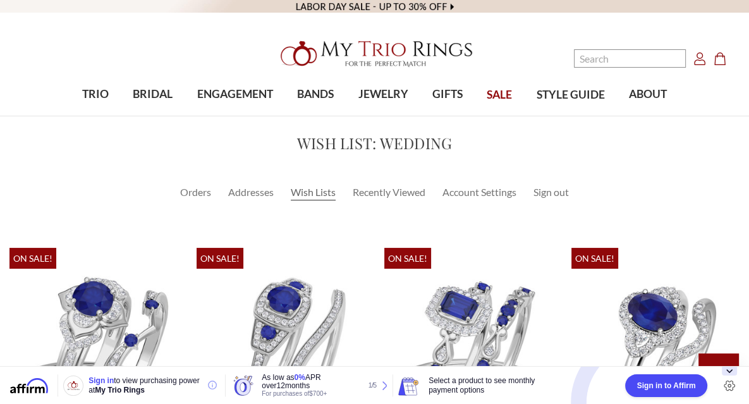
click at [595, 97] on nav "Search Search Search Account Account Cart Cart 0" at bounding box center [647, 58] width 187 height 116
